Goal: Transaction & Acquisition: Purchase product/service

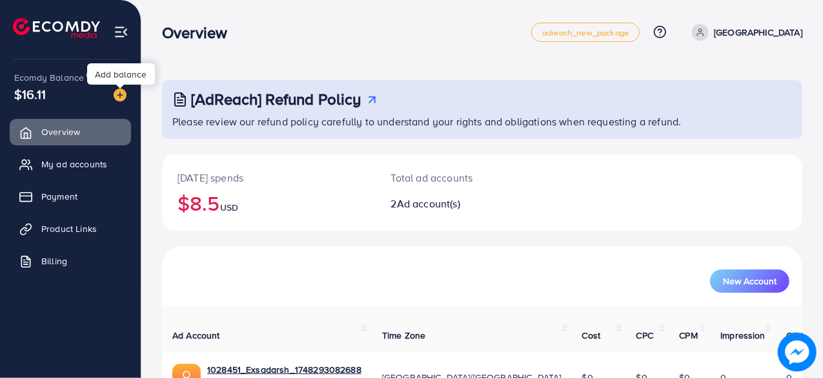
click at [120, 94] on img at bounding box center [120, 94] width 13 height 13
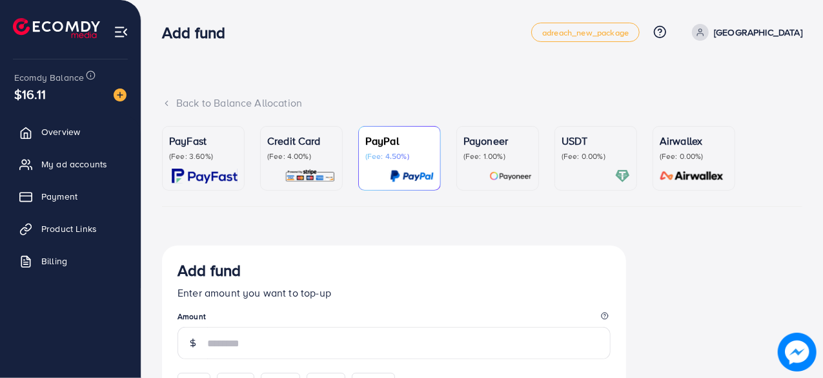
click at [203, 151] on p "(Fee: 3.60%)" at bounding box center [203, 156] width 68 height 10
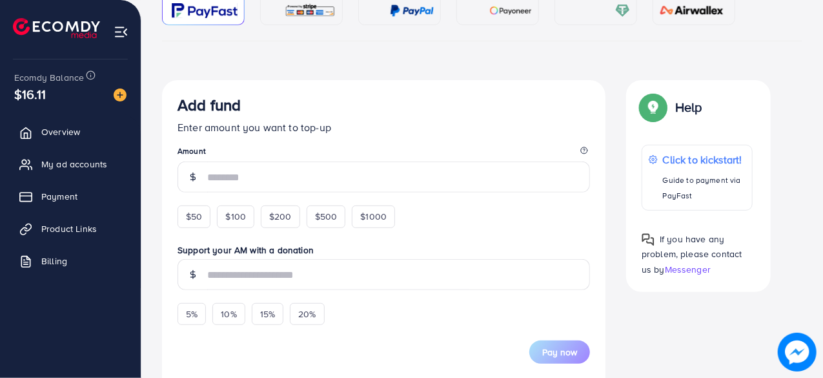
scroll to position [166, 0]
click at [192, 216] on span "$50" at bounding box center [194, 215] width 16 height 13
type input "**"
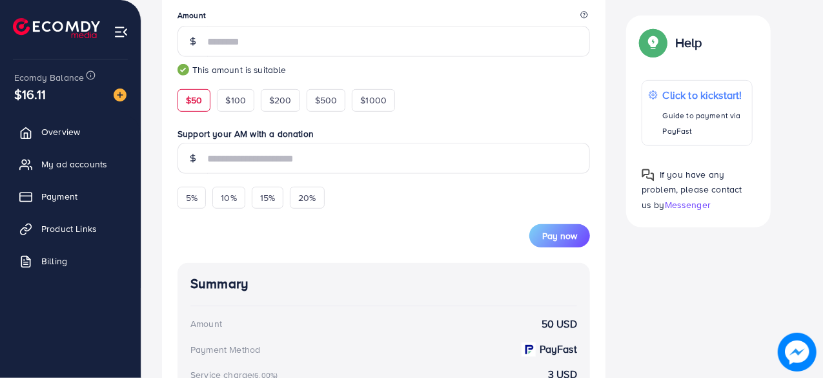
scroll to position [301, 0]
click at [563, 229] on span "Pay now" at bounding box center [559, 234] width 35 height 13
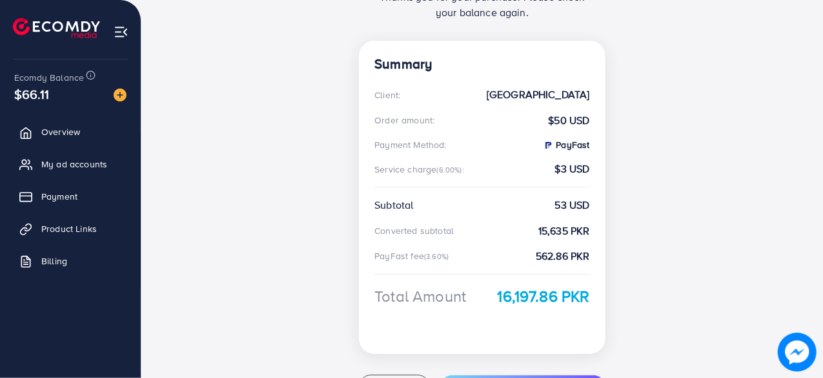
scroll to position [217, 0]
